Goal: Information Seeking & Learning: Learn about a topic

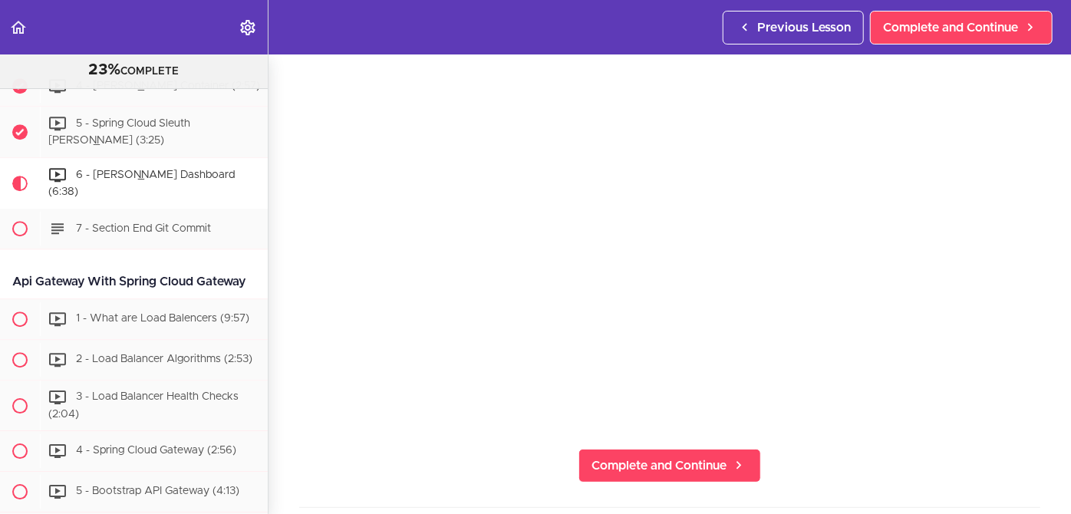
scroll to position [110, 0]
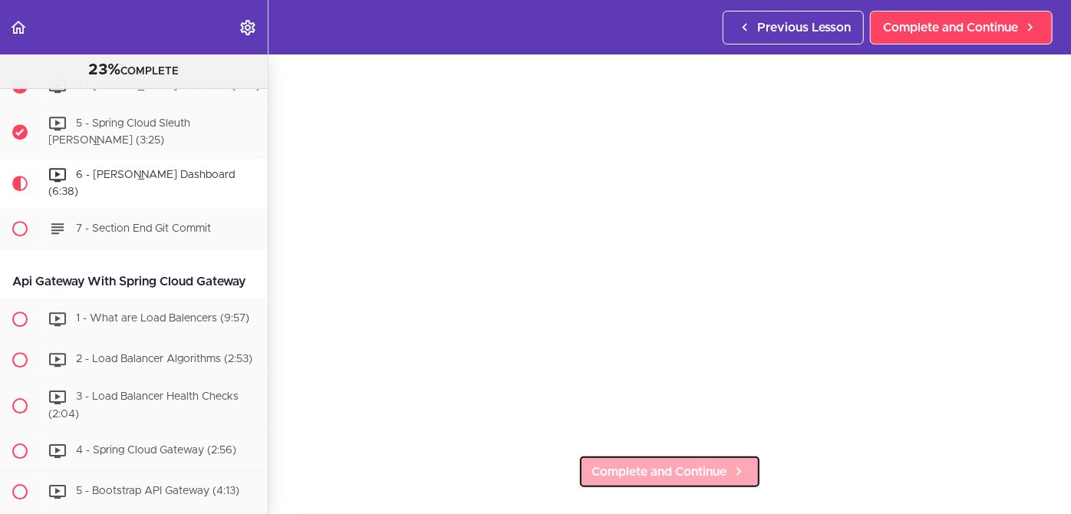
click at [646, 463] on span "Complete and Continue" at bounding box center [658, 472] width 135 height 18
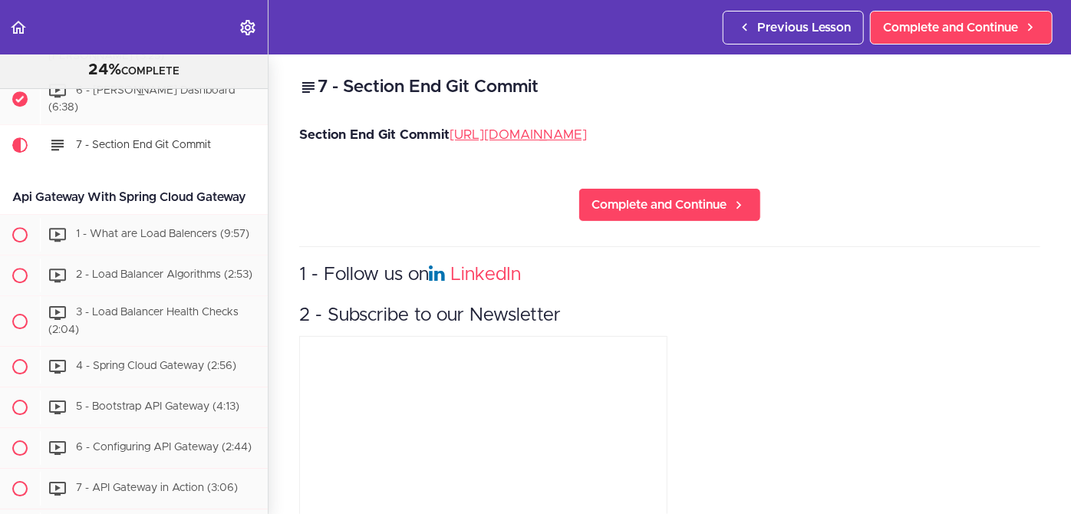
scroll to position [2334, 0]
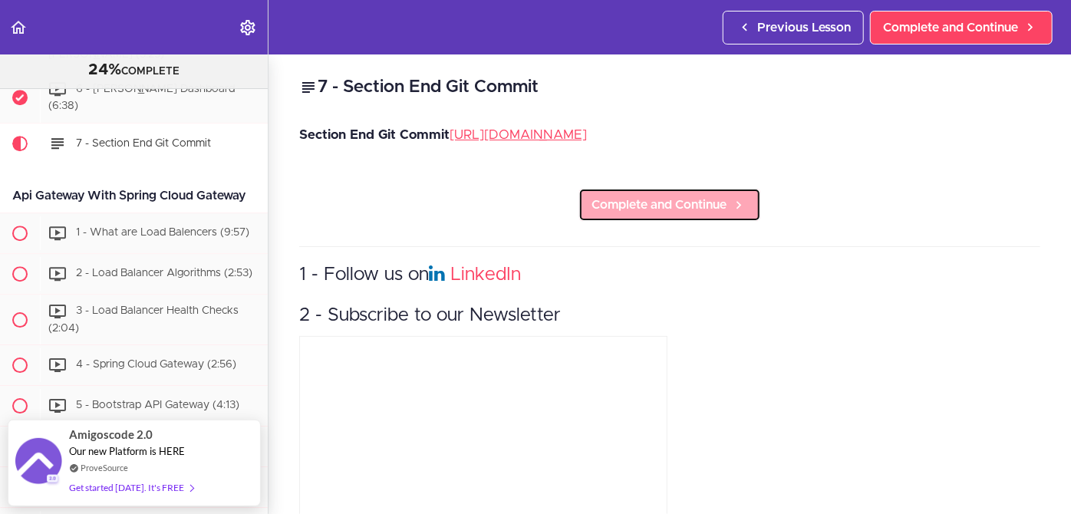
click at [655, 214] on span "Complete and Continue" at bounding box center [658, 205] width 135 height 18
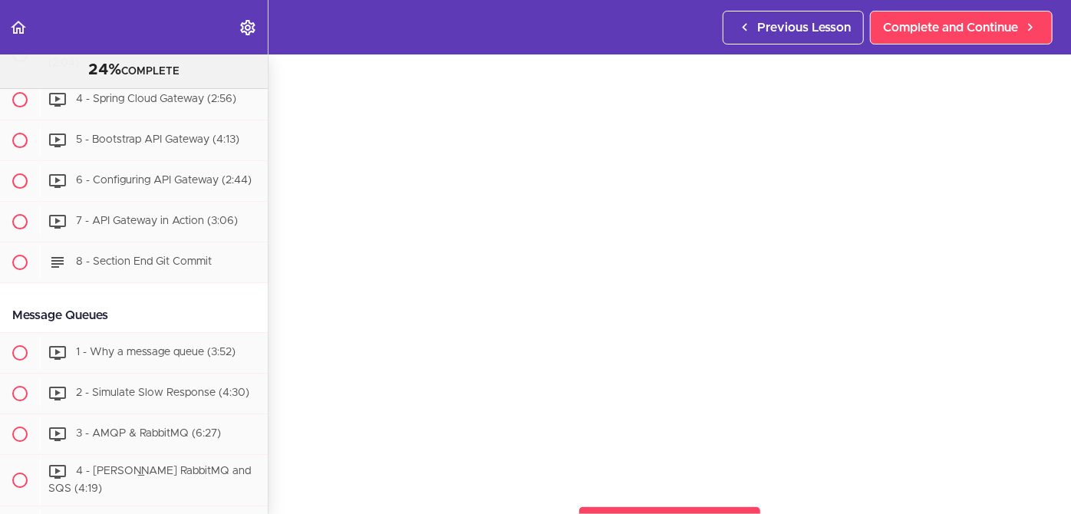
scroll to position [61, 0]
drag, startPoint x: 59, startPoint y: 350, endPoint x: 20, endPoint y: 464, distance: 120.8
click at [20, 464] on div "Message Queues 1 - Why a message queue (3:52) 2 - Simulate Slow Response (4:30)" at bounding box center [127, 422] width 279 height 249
click at [467, 489] on section "Microservices and Distributed Systems 24% COMPLETE Getting Started 1 - Few Word…" at bounding box center [535, 283] width 1071 height 459
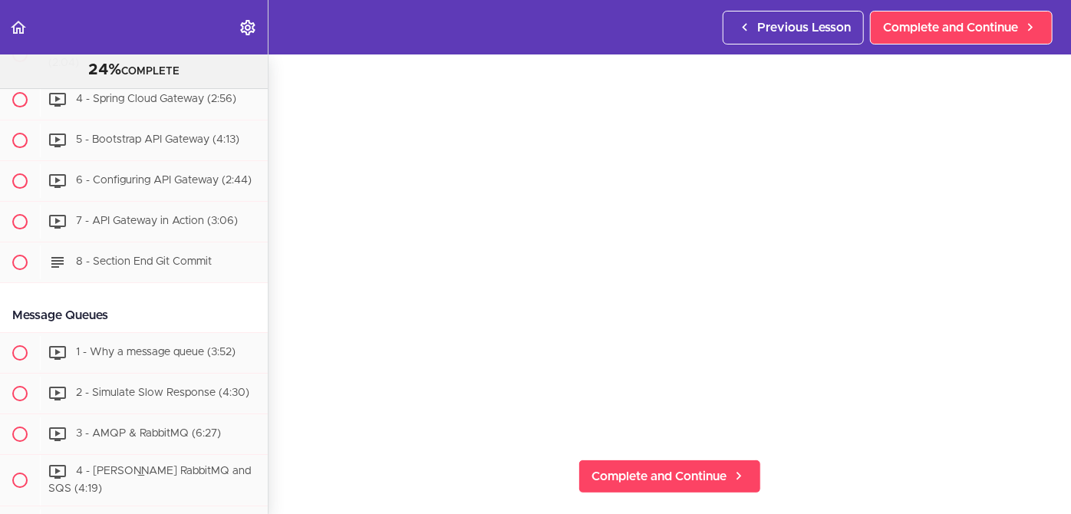
scroll to position [106, 0]
drag, startPoint x: 538, startPoint y: 458, endPoint x: 522, endPoint y: 459, distance: 16.2
click at [522, 459] on section "Microservices and Distributed Systems 24% COMPLETE Getting Started 1 - Few Word…" at bounding box center [535, 283] width 1071 height 459
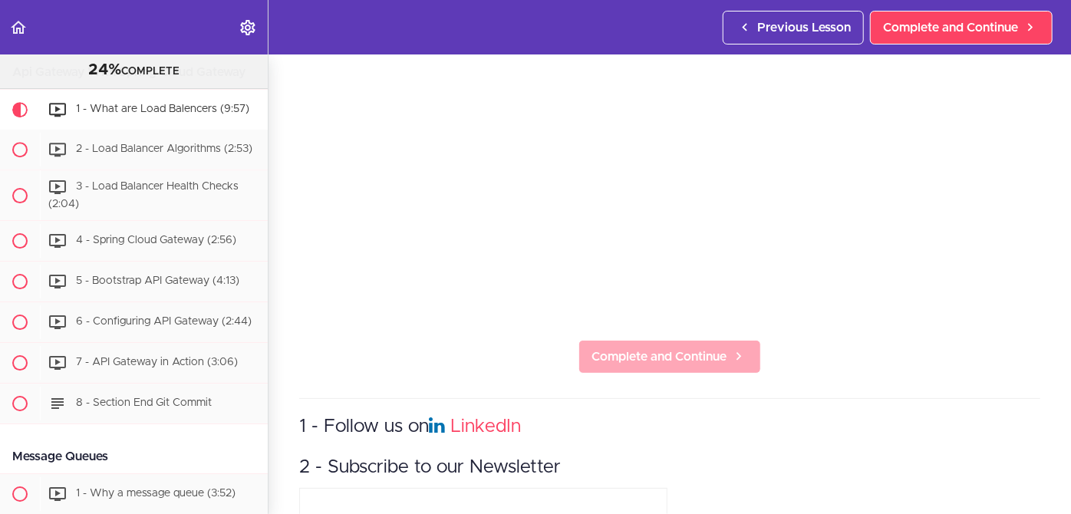
scroll to position [227, 0]
click at [646, 346] on span "Complete and Continue" at bounding box center [658, 355] width 135 height 18
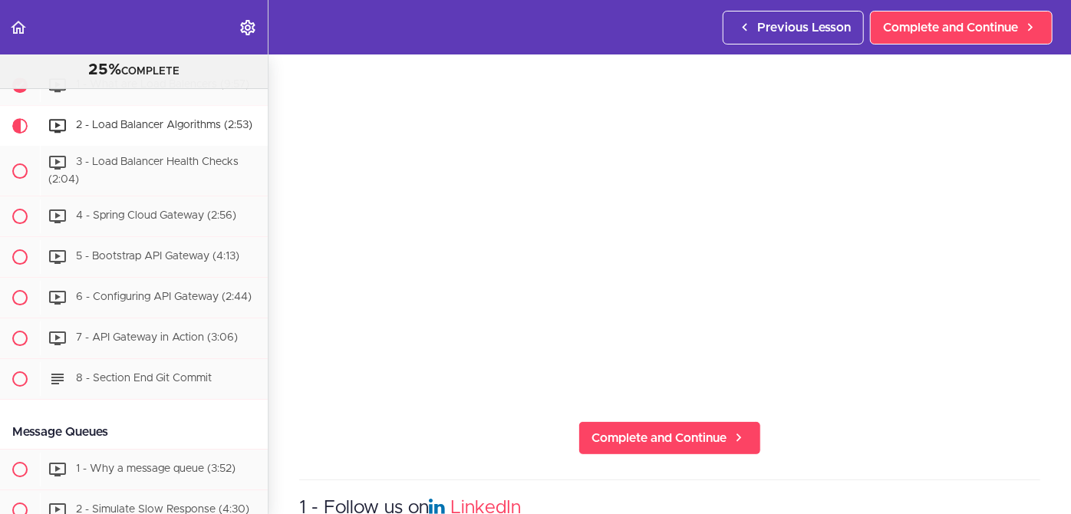
scroll to position [147, 0]
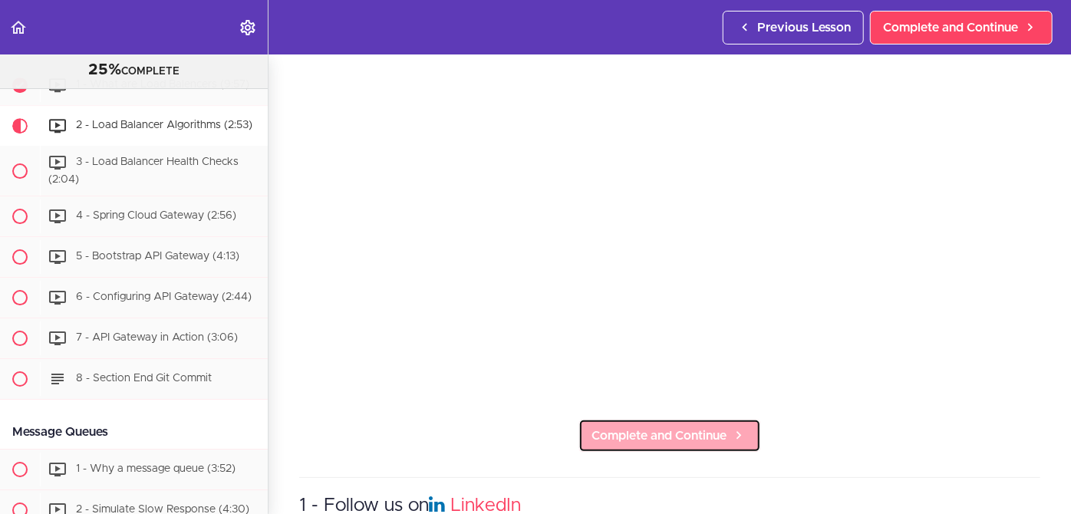
click at [632, 427] on span "Complete and Continue" at bounding box center [658, 436] width 135 height 18
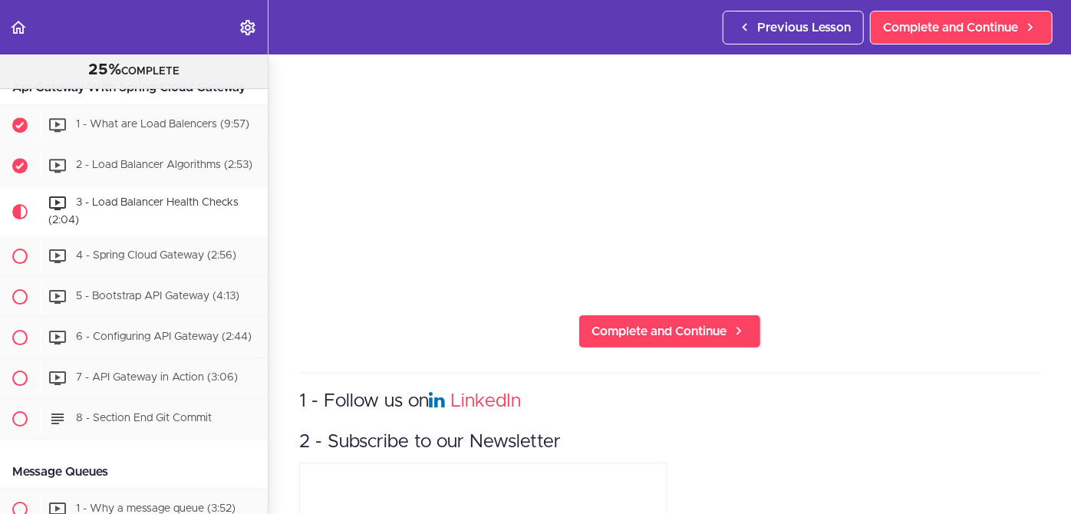
scroll to position [253, 0]
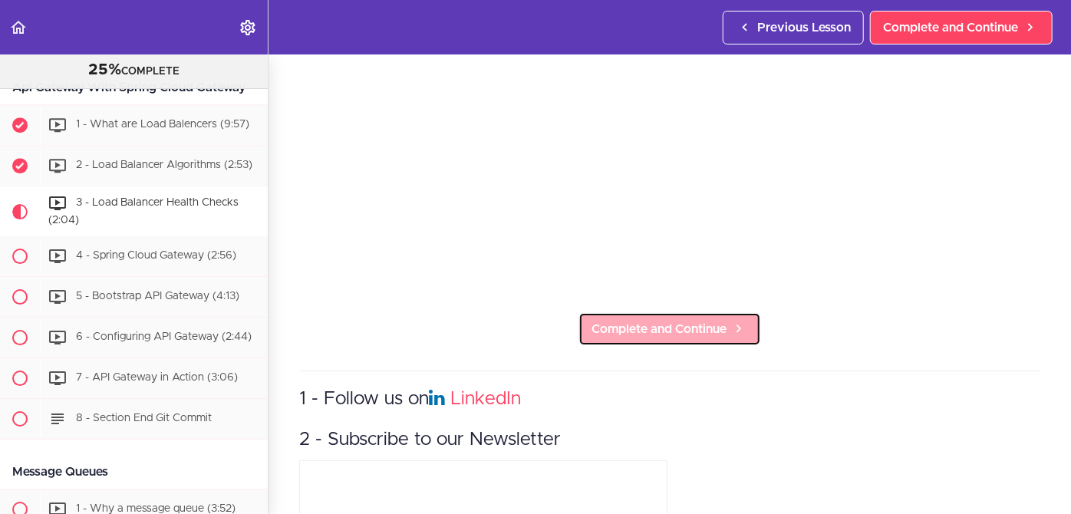
click at [652, 328] on span "Complete and Continue" at bounding box center [658, 329] width 135 height 18
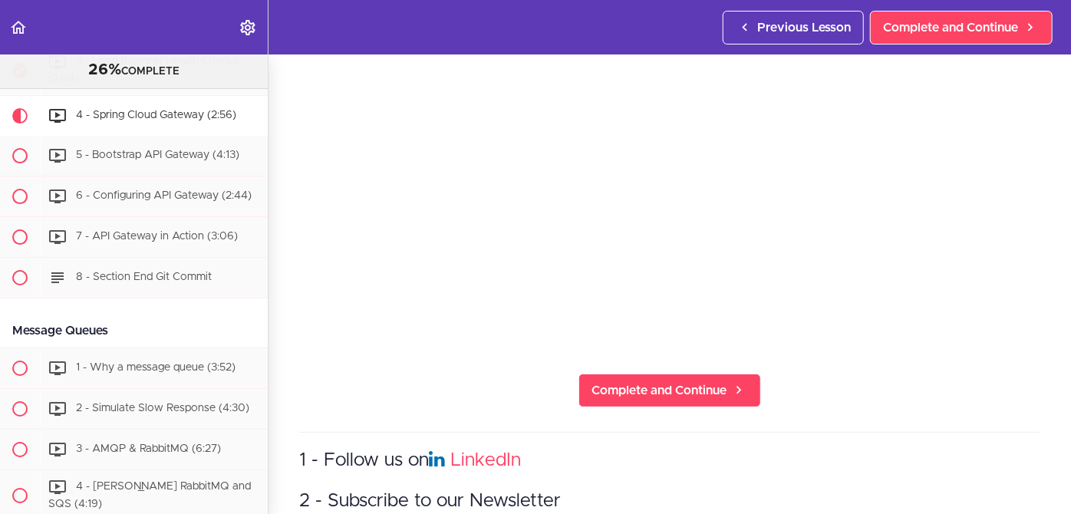
scroll to position [200, 0]
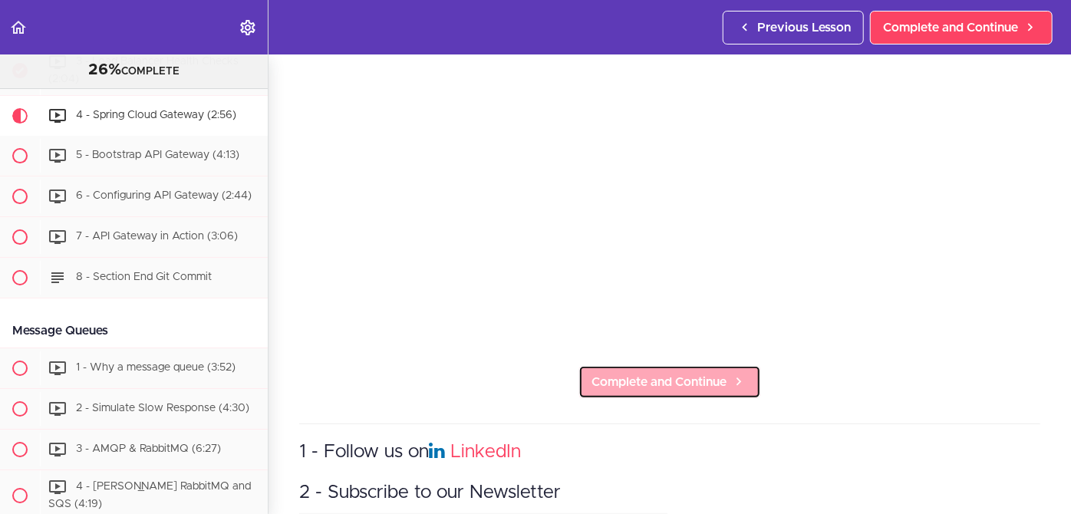
click at [716, 373] on span "Complete and Continue" at bounding box center [658, 382] width 135 height 18
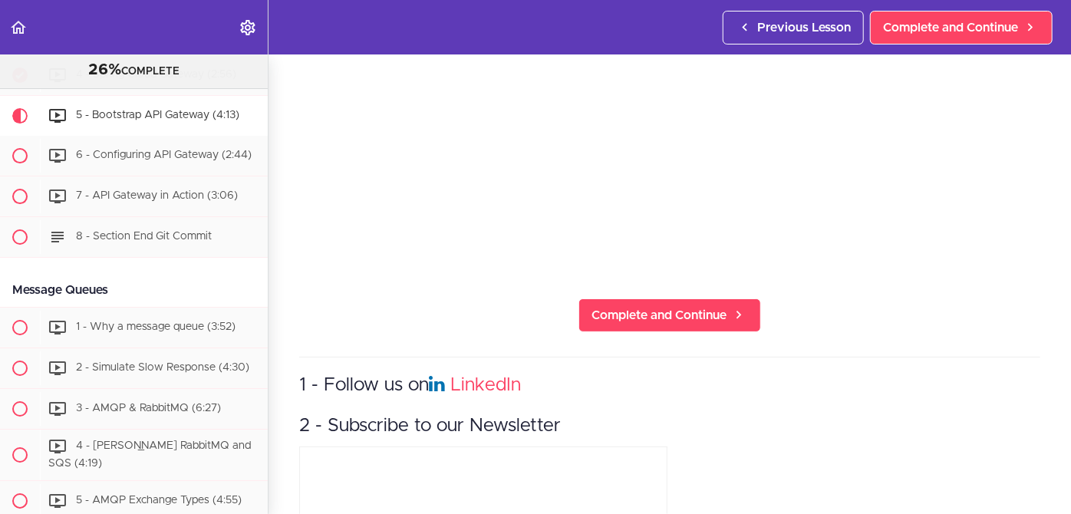
scroll to position [268, 0]
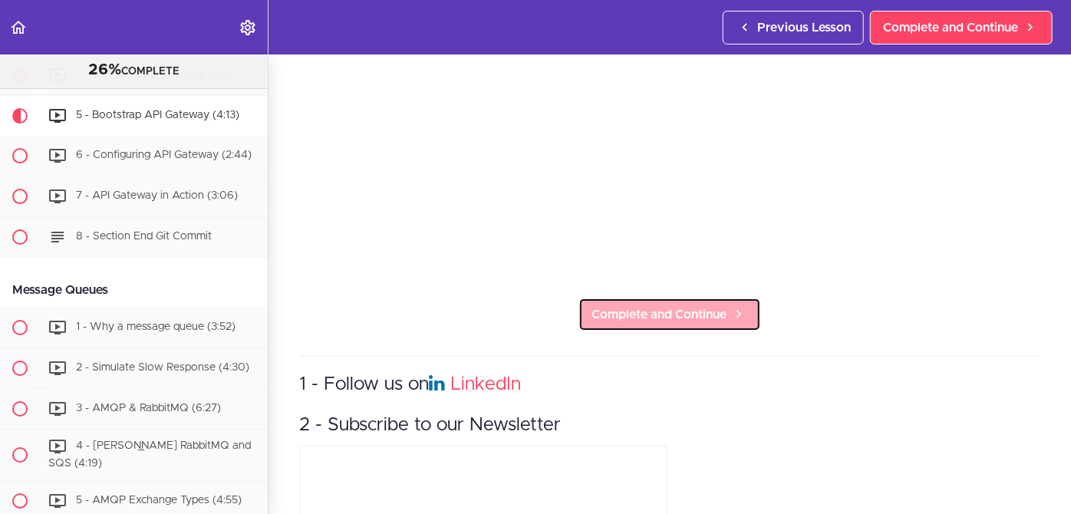
click at [680, 298] on link "Complete and Continue" at bounding box center [669, 315] width 183 height 34
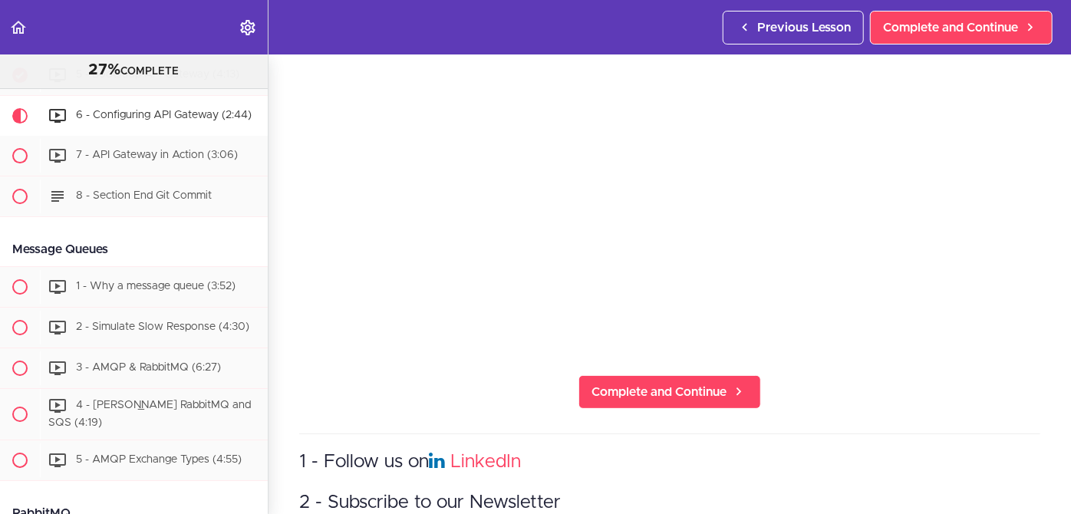
scroll to position [193, 0]
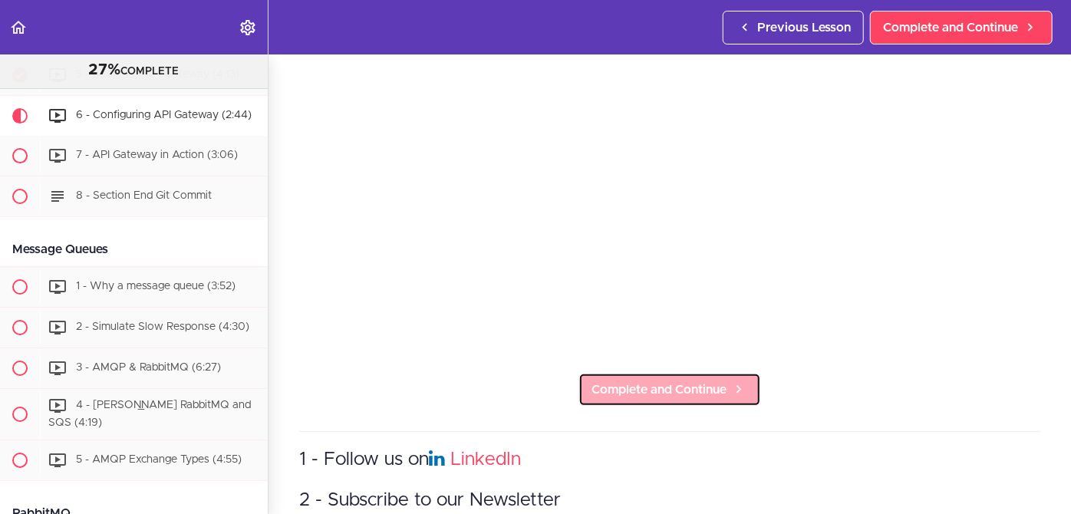
click at [654, 380] on span "Complete and Continue" at bounding box center [658, 389] width 135 height 18
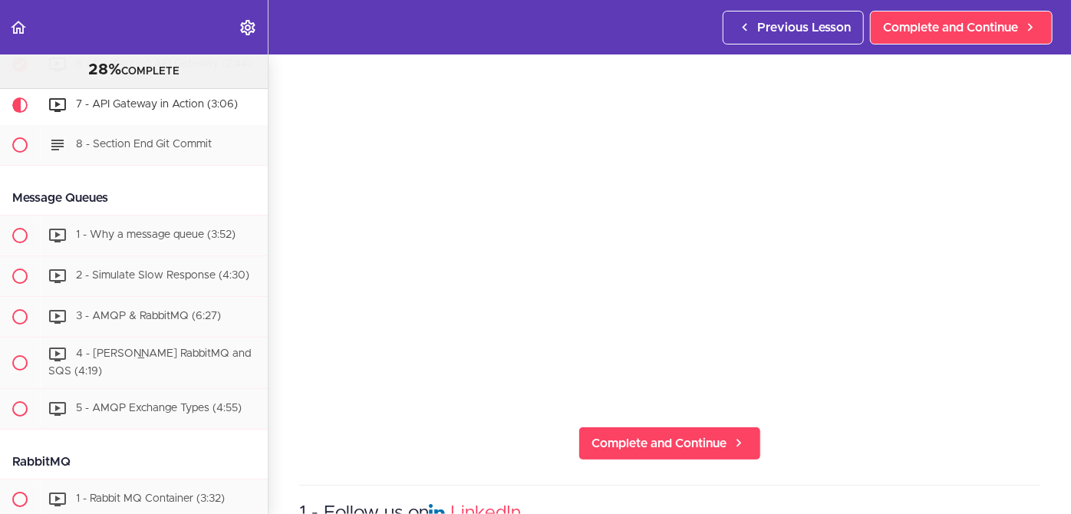
scroll to position [166, 0]
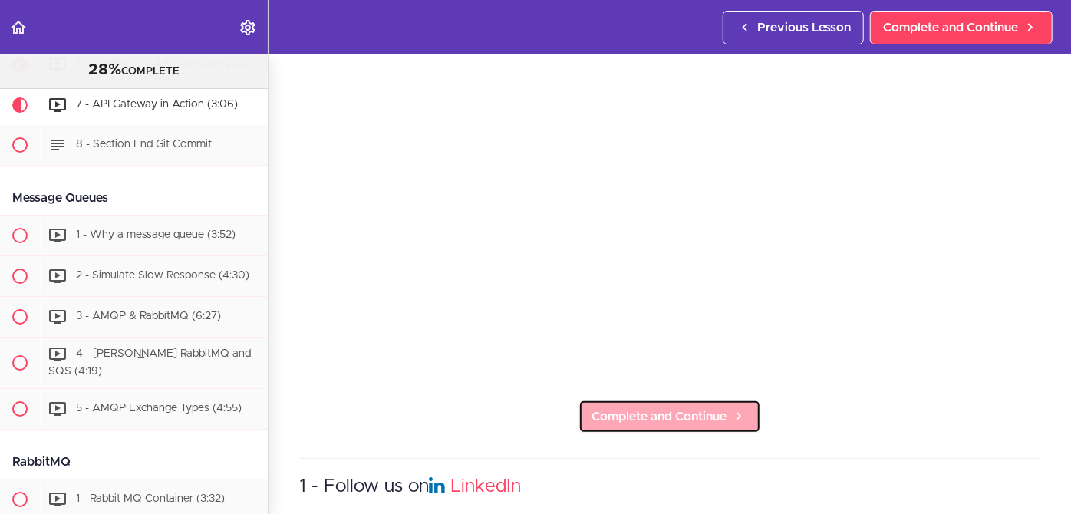
click at [654, 407] on span "Complete and Continue" at bounding box center [658, 416] width 135 height 18
